Goal: Information Seeking & Learning: Learn about a topic

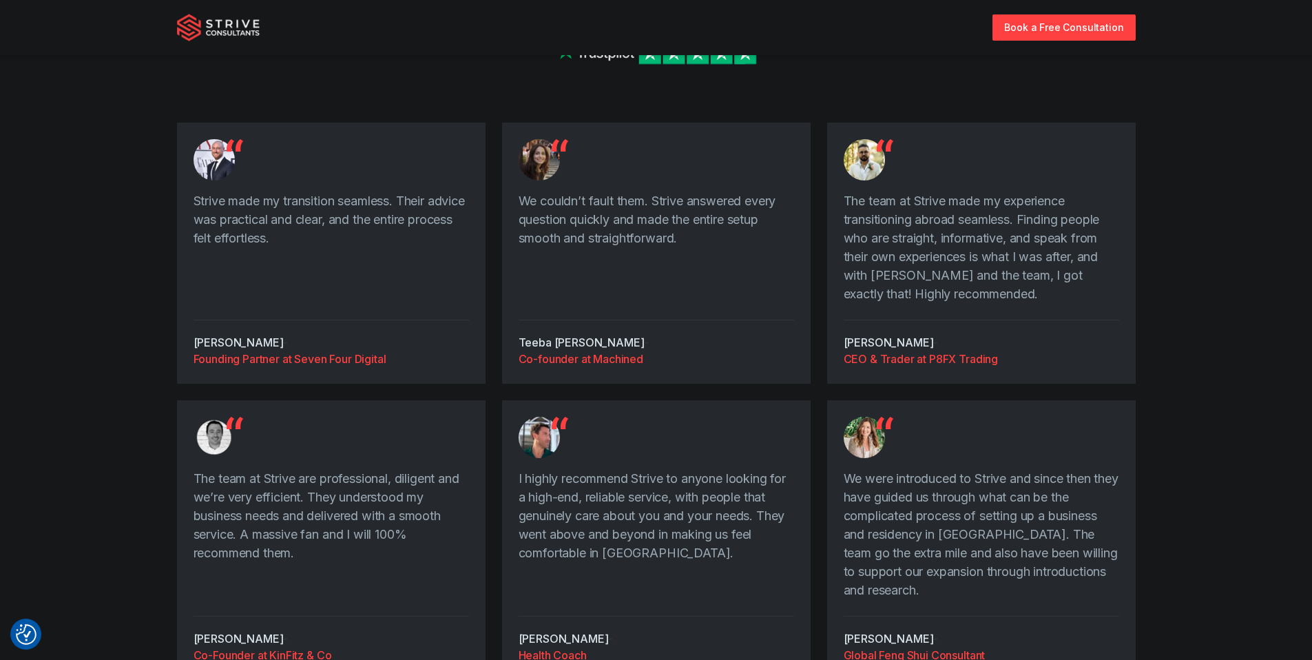
scroll to position [1440, 0]
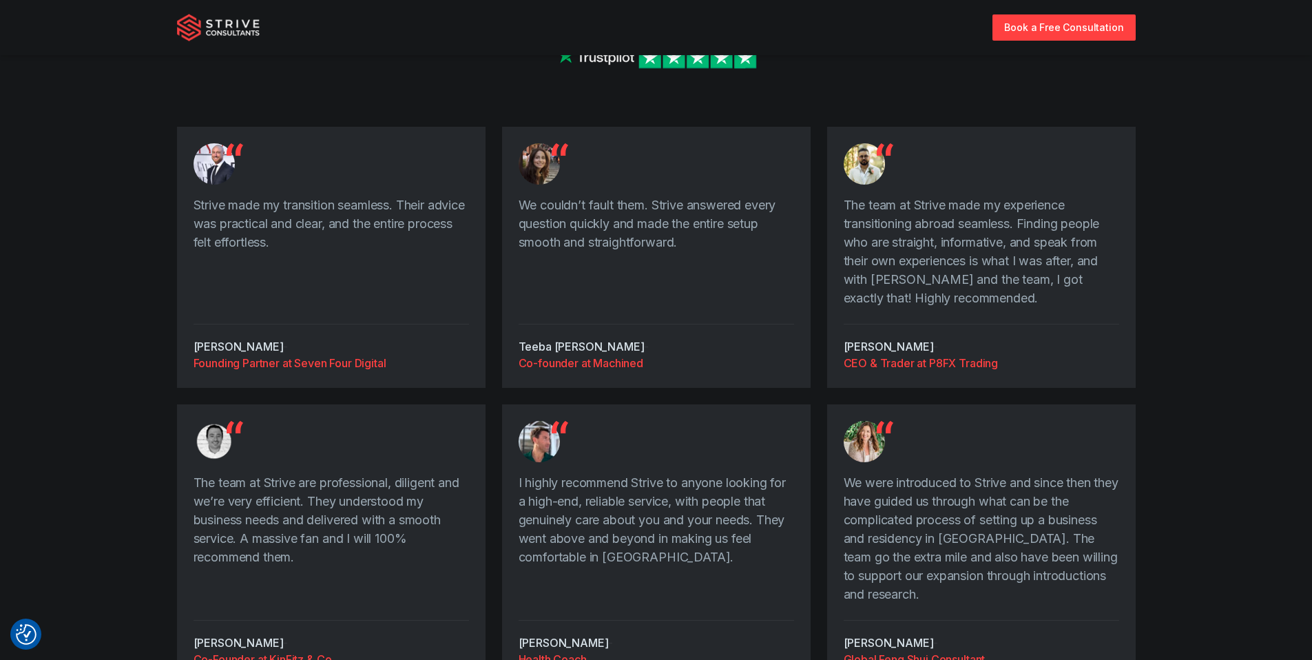
click at [596, 222] on p "We couldn’t fault them. Strive answered every question quickly and made the ent…" at bounding box center [656, 224] width 275 height 56
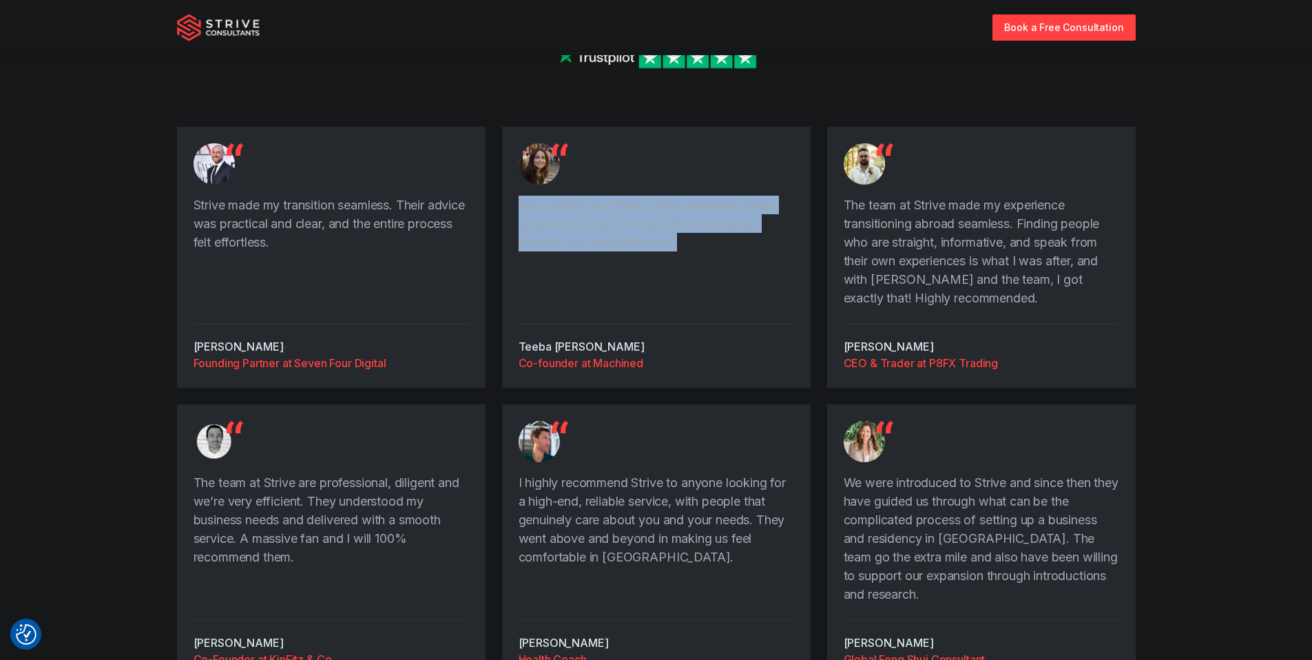
click at [596, 222] on p "We couldn’t fault them. Strive answered every question quickly and made the ent…" at bounding box center [656, 224] width 275 height 56
copy p "We couldn’t fault them. Strive answered every question quickly and made the ent…"
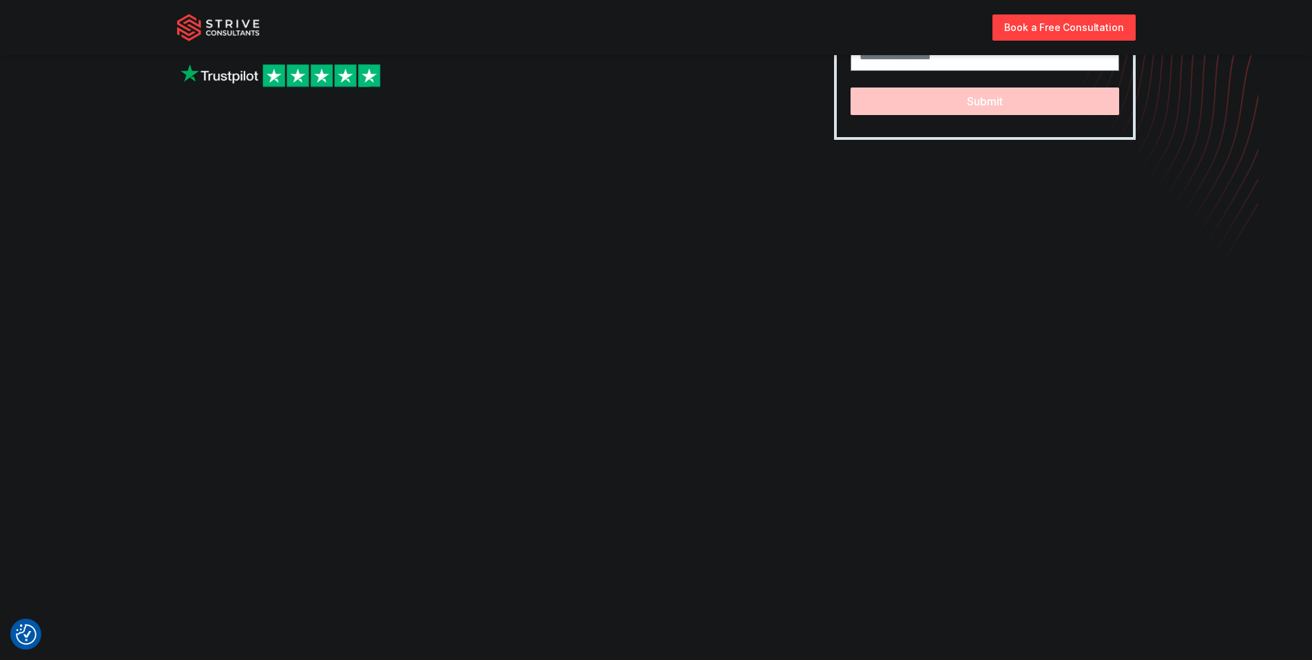
scroll to position [0, 0]
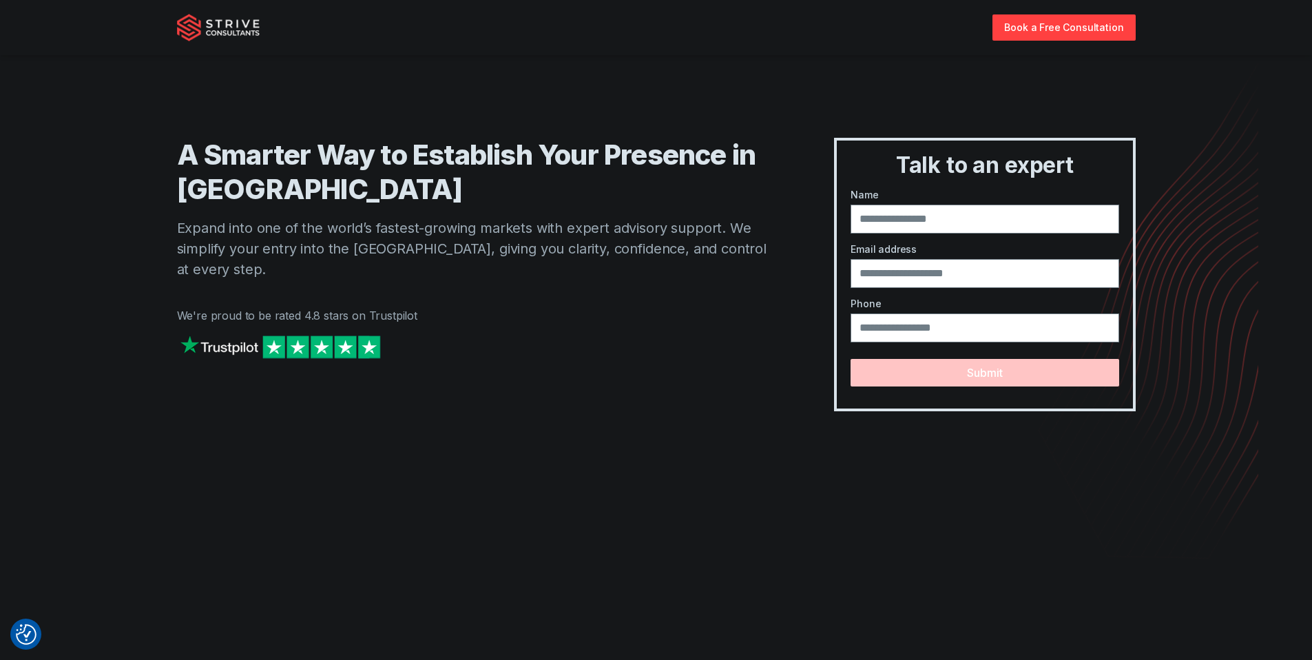
click at [237, 30] on img "Strive Consultants" at bounding box center [218, 28] width 83 height 28
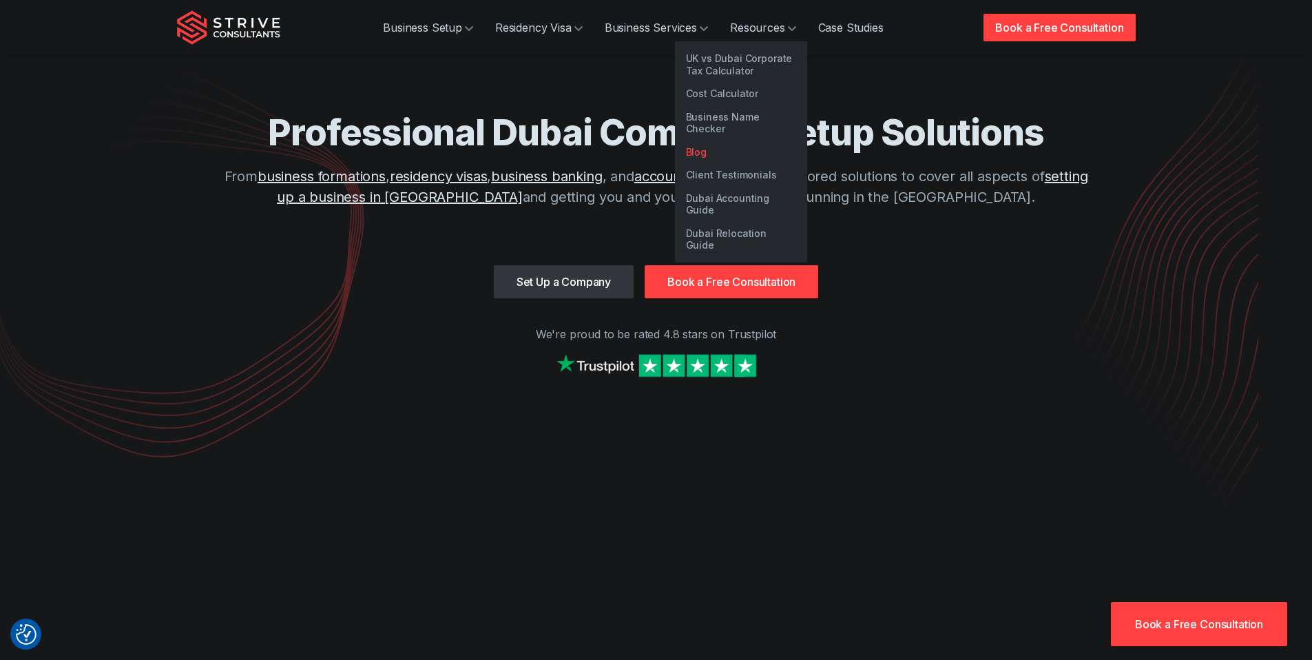
click at [740, 146] on link "Blog" at bounding box center [741, 152] width 132 height 23
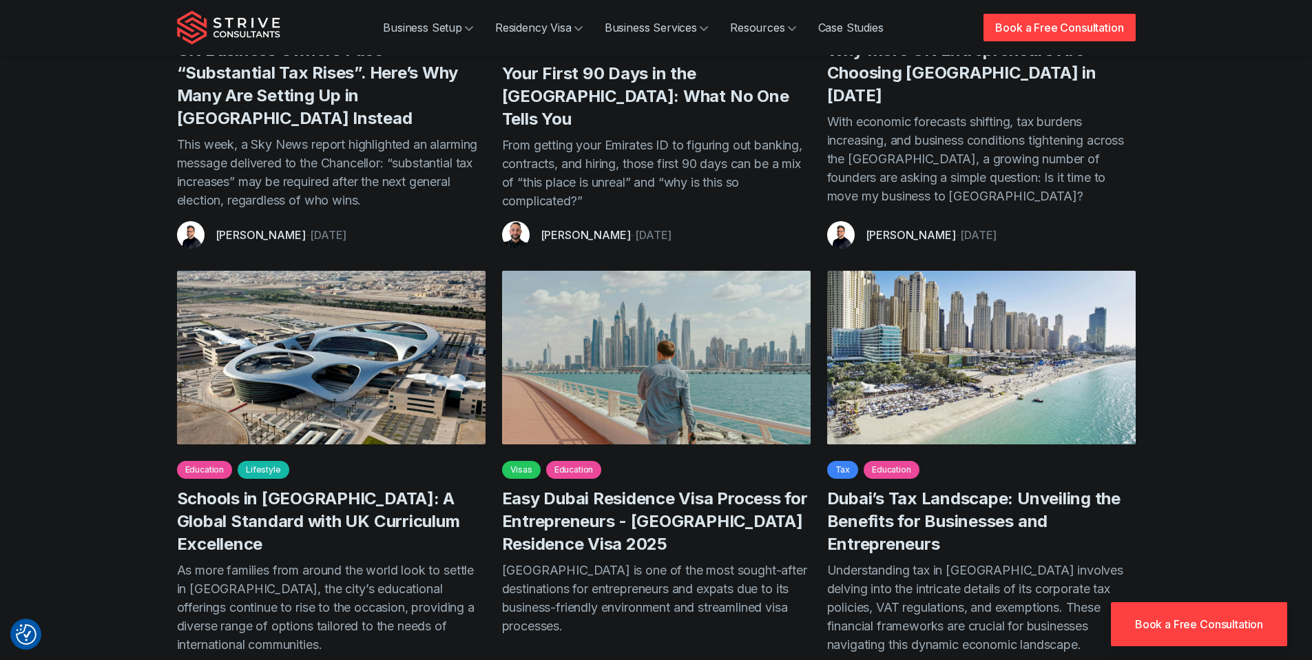
scroll to position [773, 0]
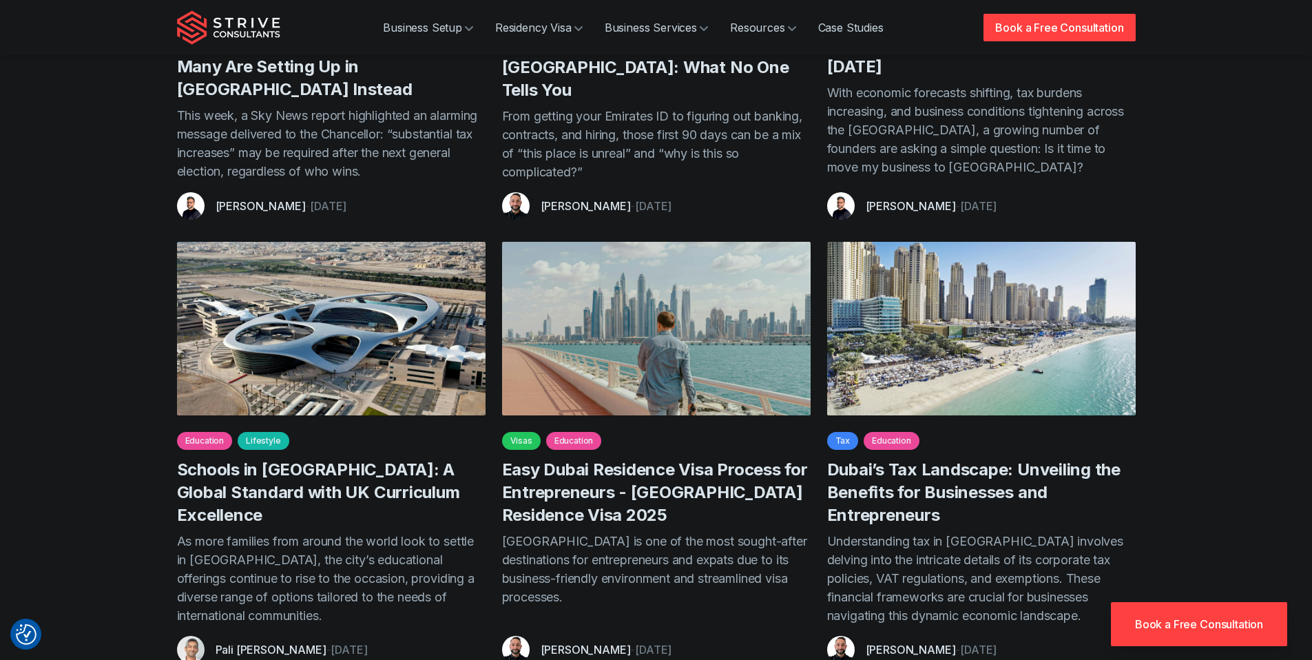
drag, startPoint x: 675, startPoint y: 333, endPoint x: 719, endPoint y: 332, distance: 44.1
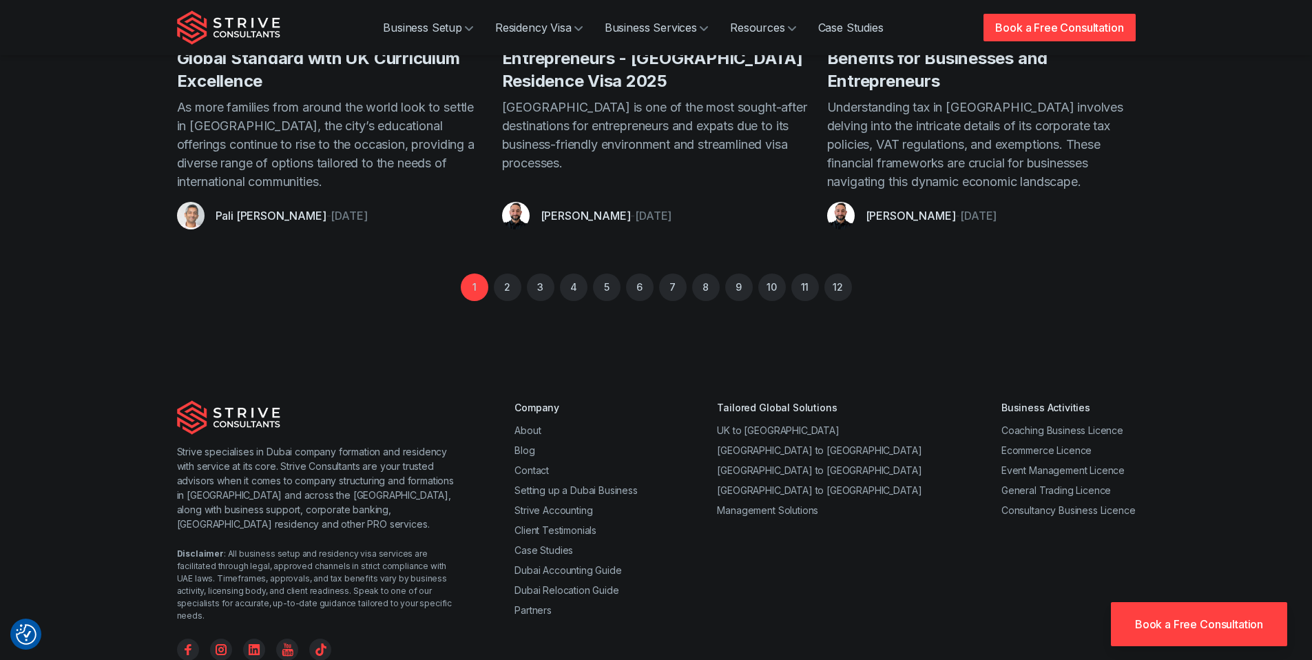
scroll to position [1207, 0]
click at [512, 277] on link "2" at bounding box center [508, 288] width 28 height 28
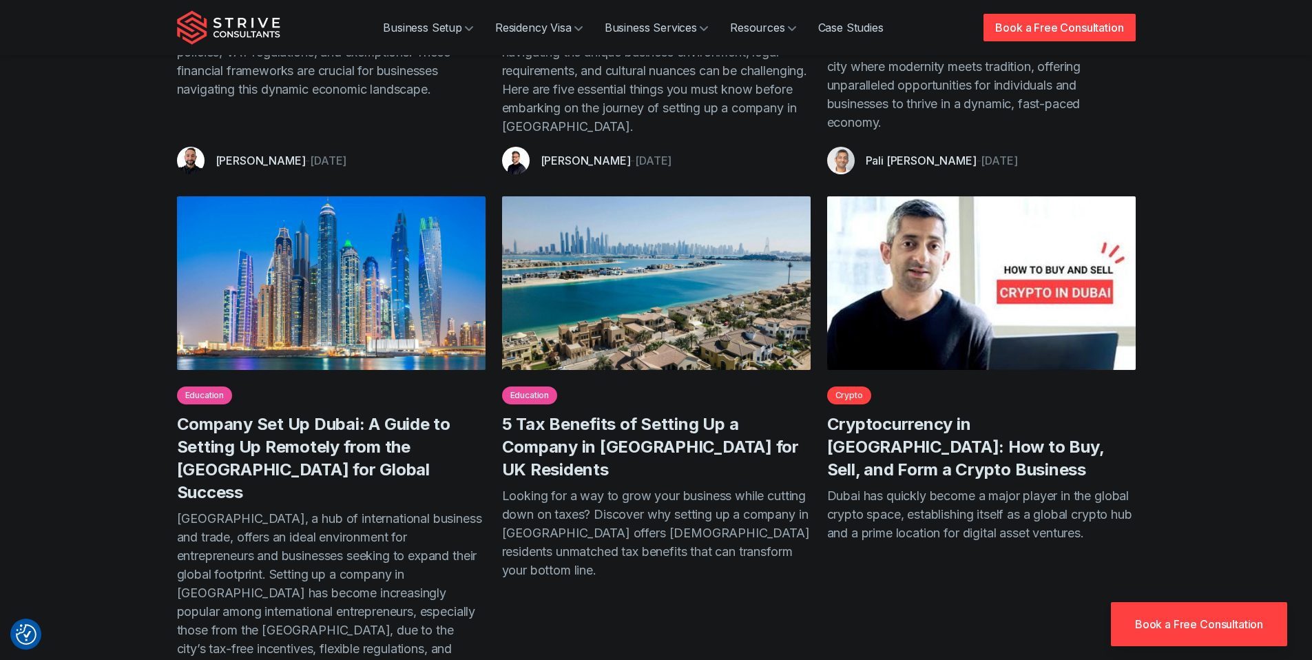
scroll to position [606, 0]
